Goal: Information Seeking & Learning: Learn about a topic

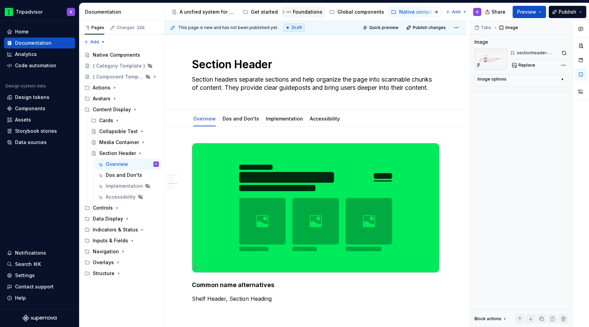
scroll to position [592, 0]
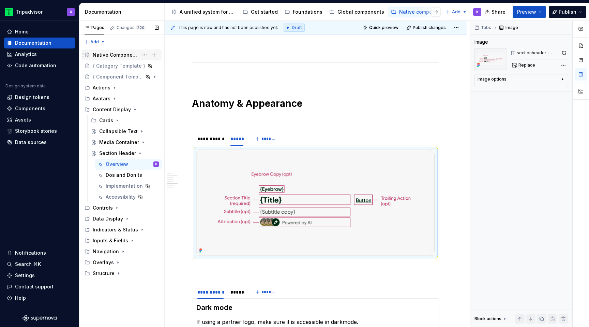
click at [115, 56] on div "Native Components" at bounding box center [116, 54] width 46 height 7
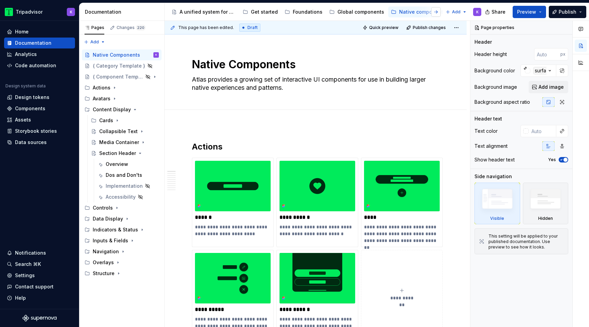
click at [437, 13] on button "button" at bounding box center [436, 12] width 10 height 10
click at [205, 13] on div "Web components" at bounding box center [205, 12] width 42 height 7
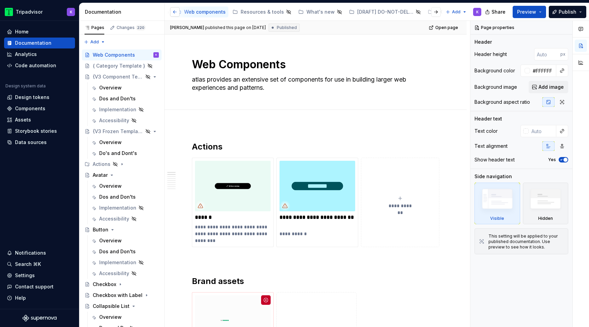
click at [176, 11] on button "button" at bounding box center [175, 12] width 10 height 10
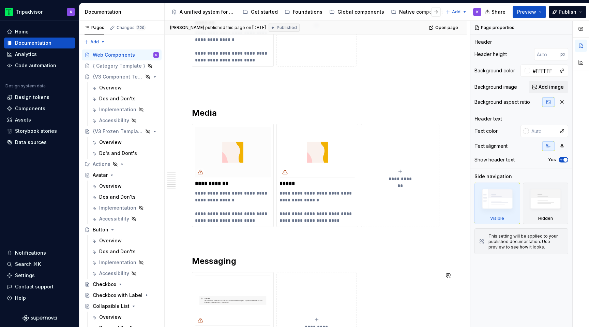
scroll to position [485, 0]
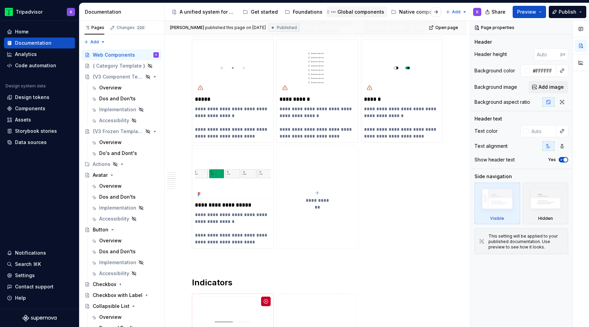
click at [359, 15] on div "Global components" at bounding box center [356, 12] width 55 height 8
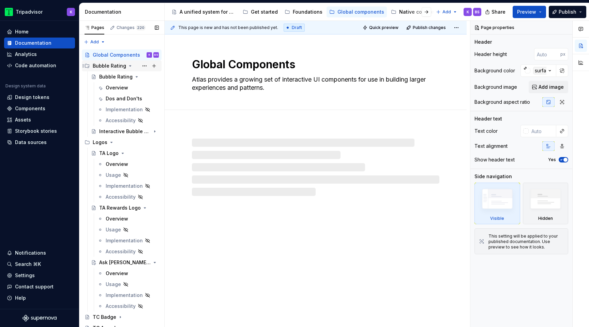
click at [130, 66] on icon "Page tree" at bounding box center [131, 65] width 2 height 1
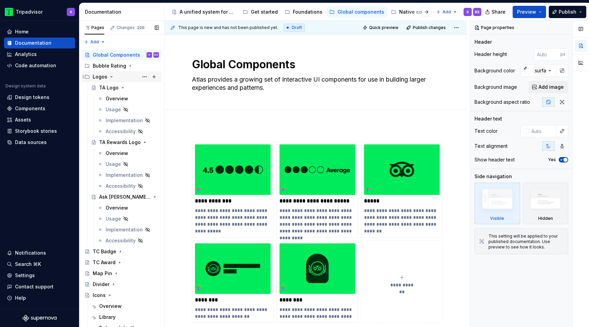
click at [112, 74] on icon "Page tree" at bounding box center [111, 76] width 5 height 5
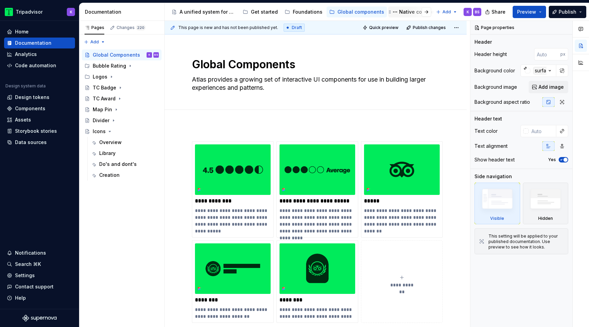
click at [404, 11] on div "Native components" at bounding box center [422, 12] width 47 height 7
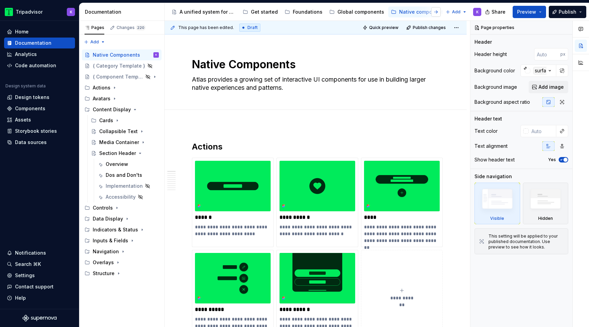
click at [436, 13] on button "button" at bounding box center [436, 12] width 10 height 10
click at [200, 12] on div "Web components" at bounding box center [205, 12] width 42 height 7
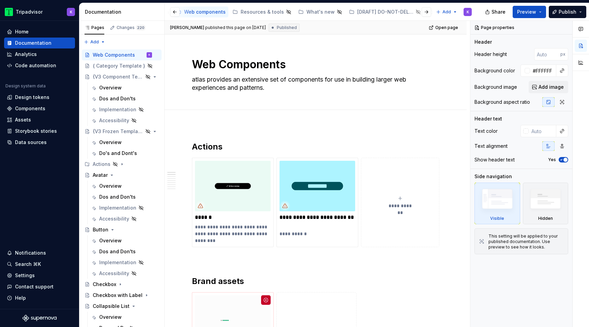
type textarea "*"
